Goal: Navigation & Orientation: Find specific page/section

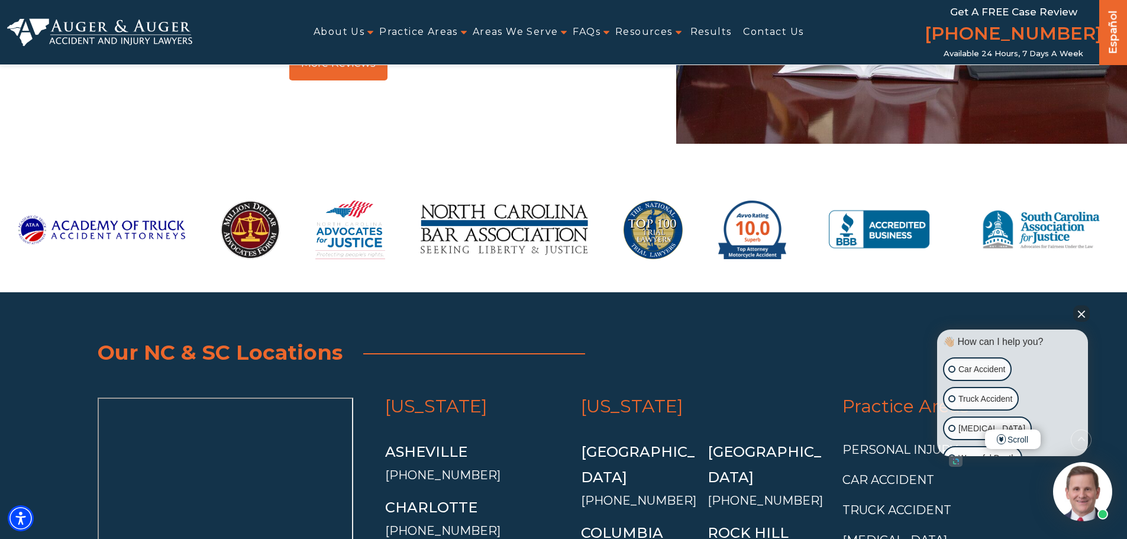
scroll to position [2266, 0]
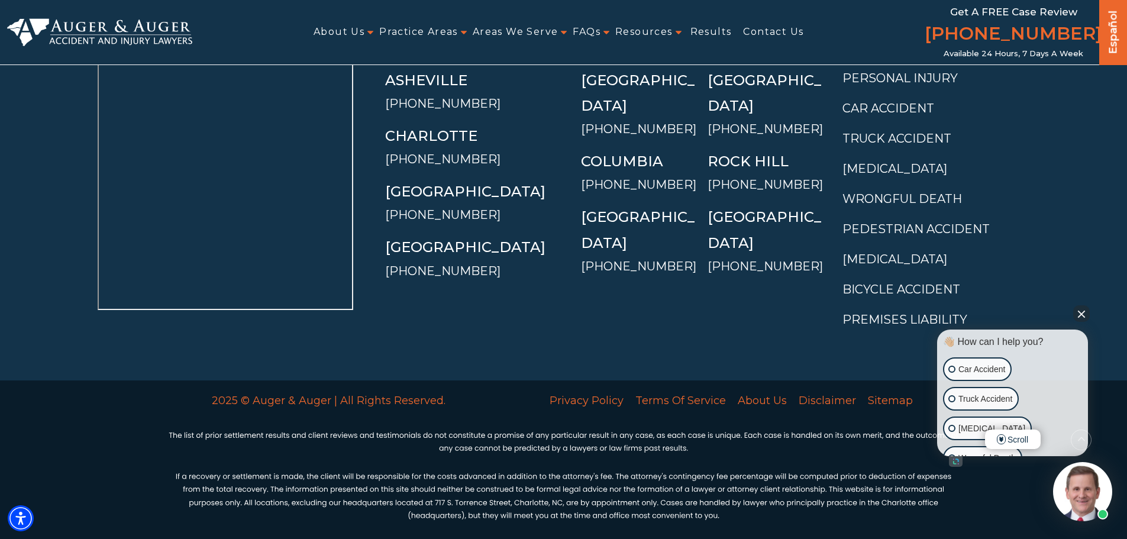
click at [1079, 315] on button "Close Intaker Chat Widget" at bounding box center [1081, 313] width 17 height 17
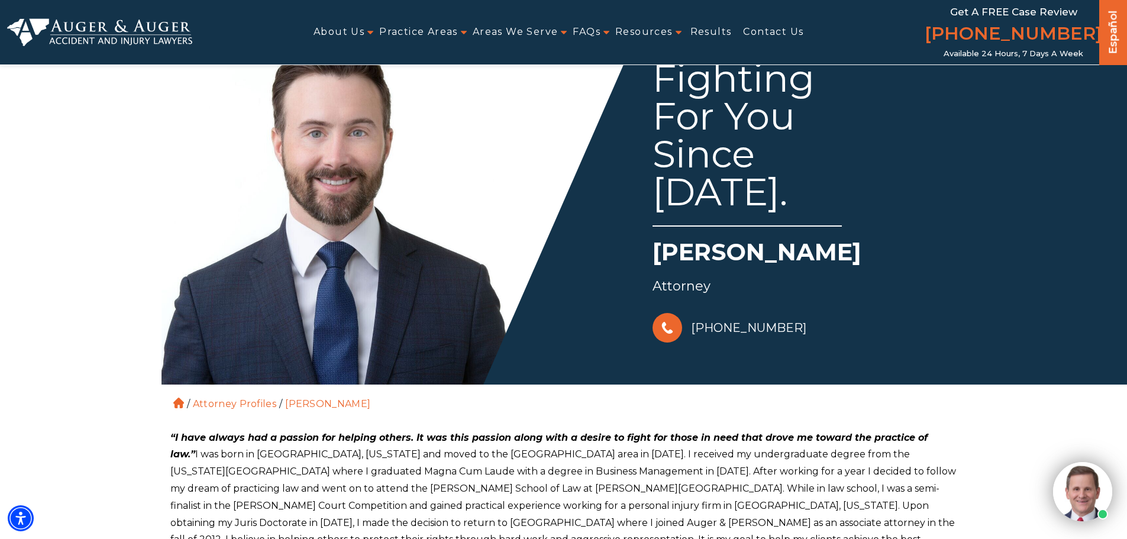
scroll to position [0, 0]
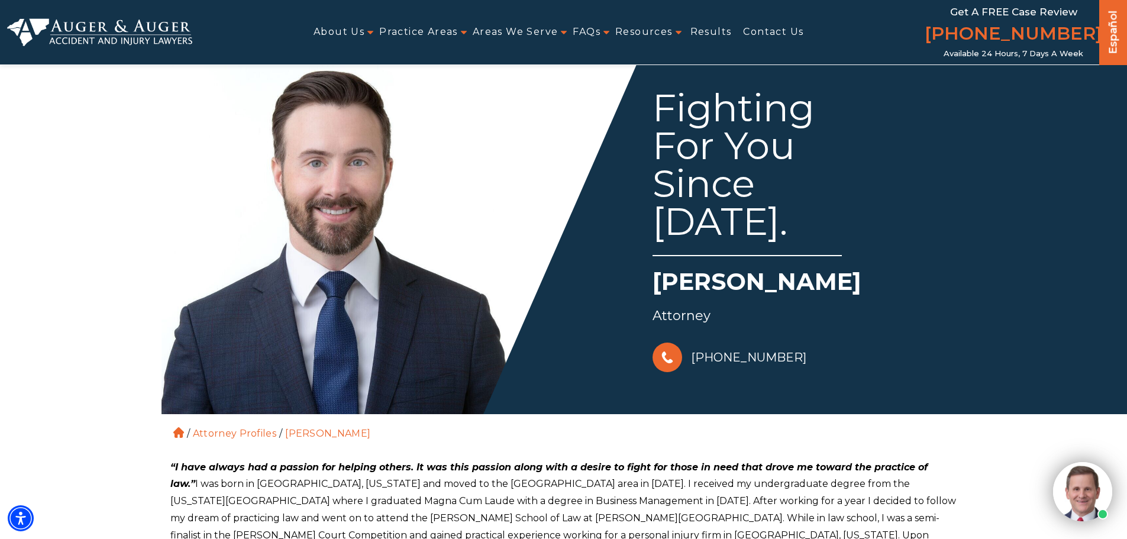
drag, startPoint x: 159, startPoint y: 40, endPoint x: 165, endPoint y: 38, distance: 6.7
click at [159, 39] on img at bounding box center [99, 32] width 185 height 28
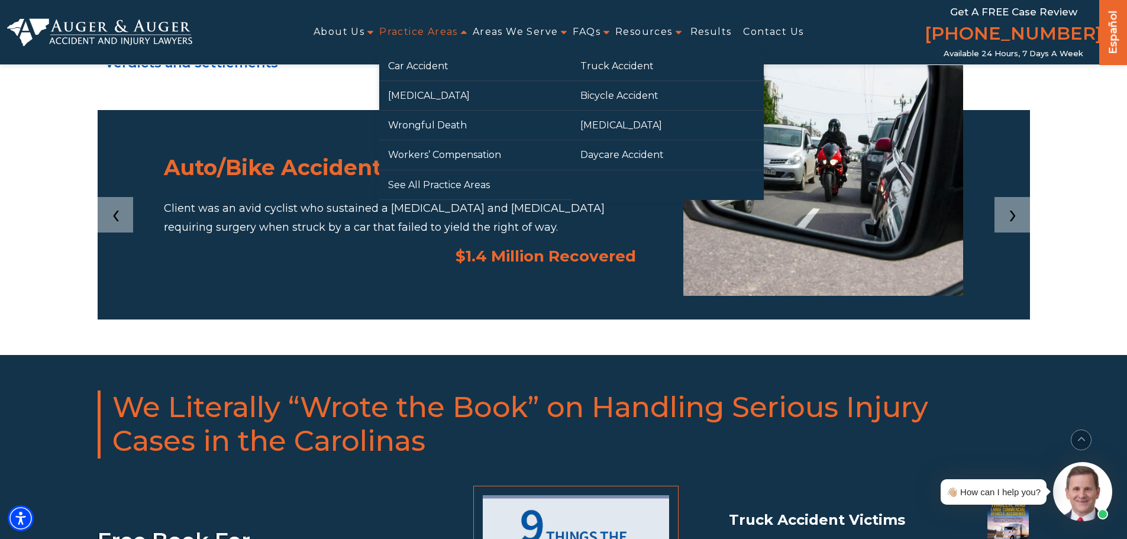
scroll to position [1905, 0]
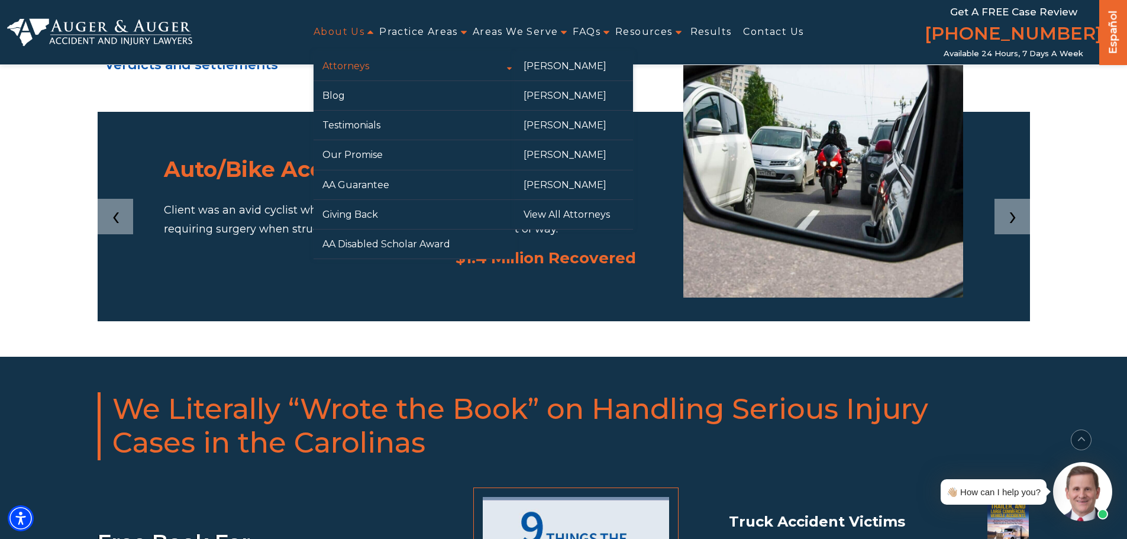
click at [350, 62] on link "Attorneys" at bounding box center [414, 65] width 201 height 29
